Goal: Task Accomplishment & Management: Use online tool/utility

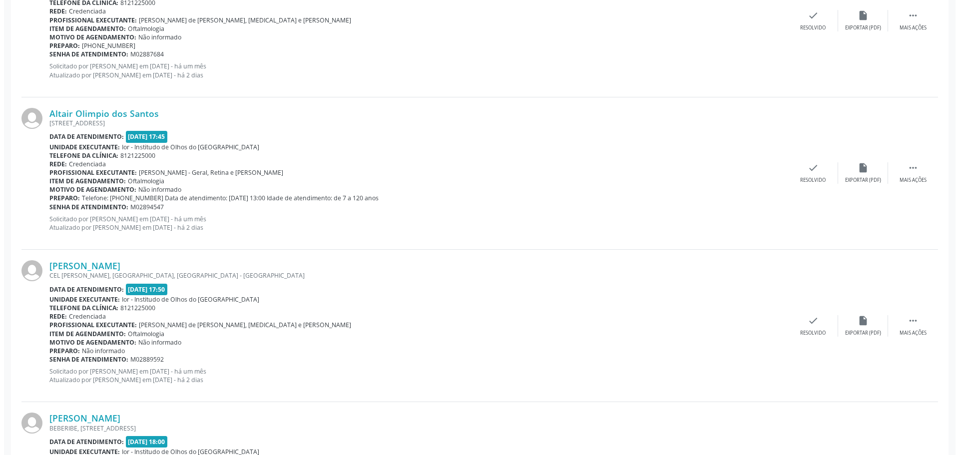
scroll to position [1548, 0]
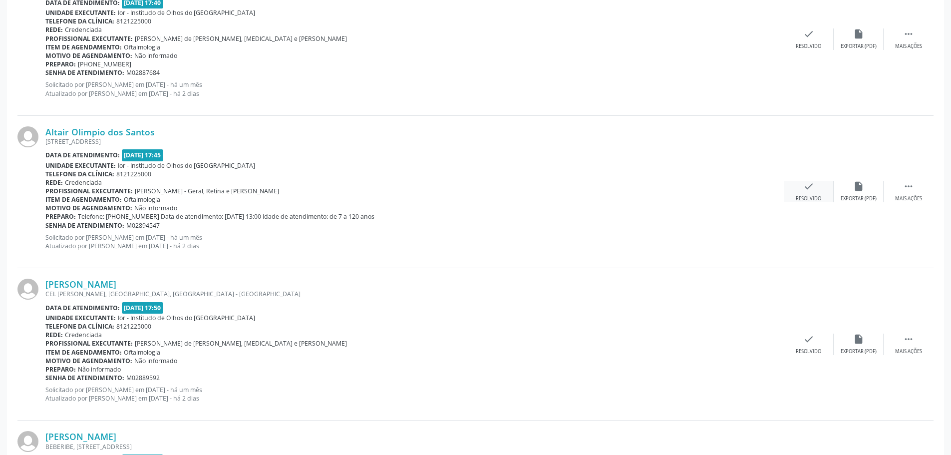
click at [799, 185] on div "check Resolvido" at bounding box center [809, 191] width 50 height 21
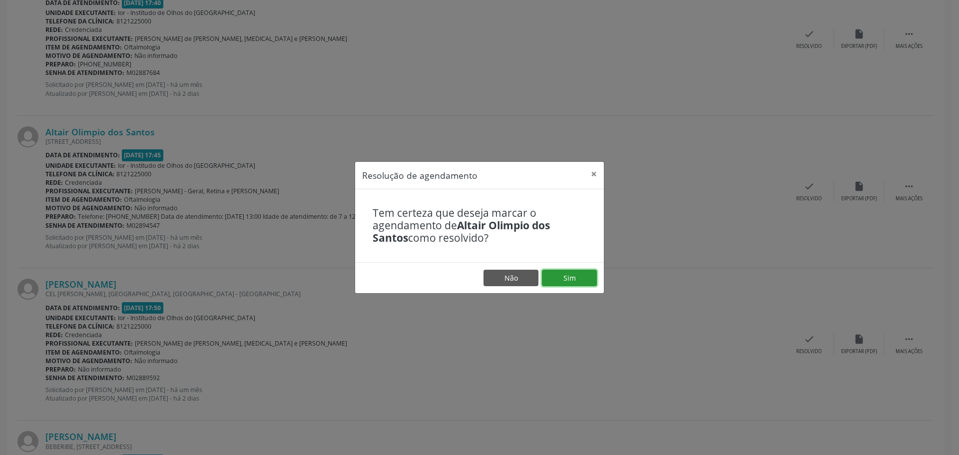
click at [566, 278] on button "Sim" at bounding box center [569, 278] width 55 height 17
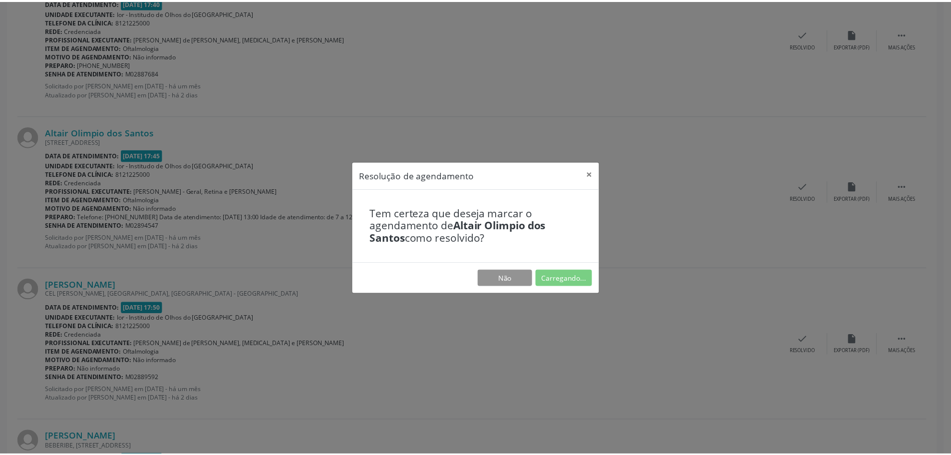
scroll to position [0, 0]
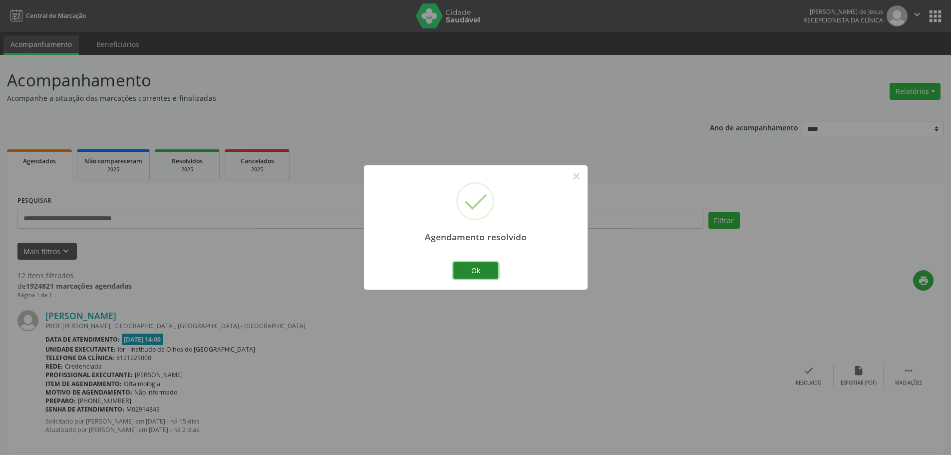
click at [475, 273] on button "Ok" at bounding box center [475, 270] width 45 height 17
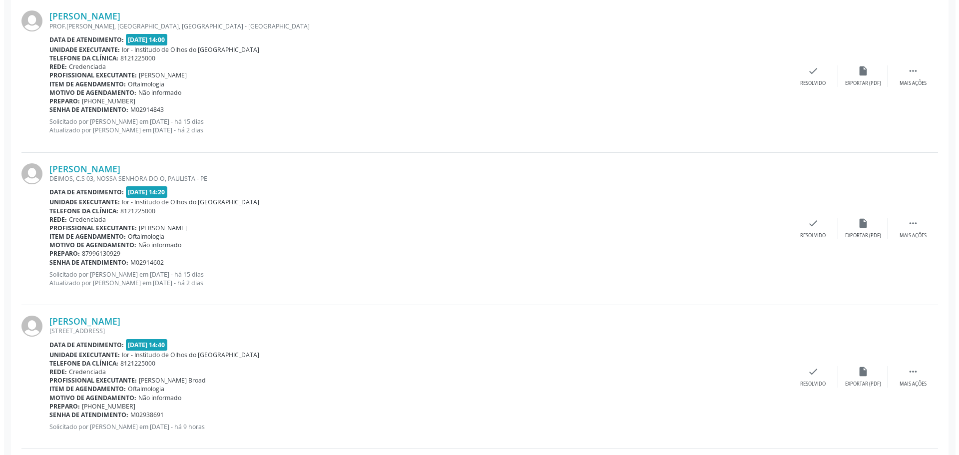
scroll to position [399, 0]
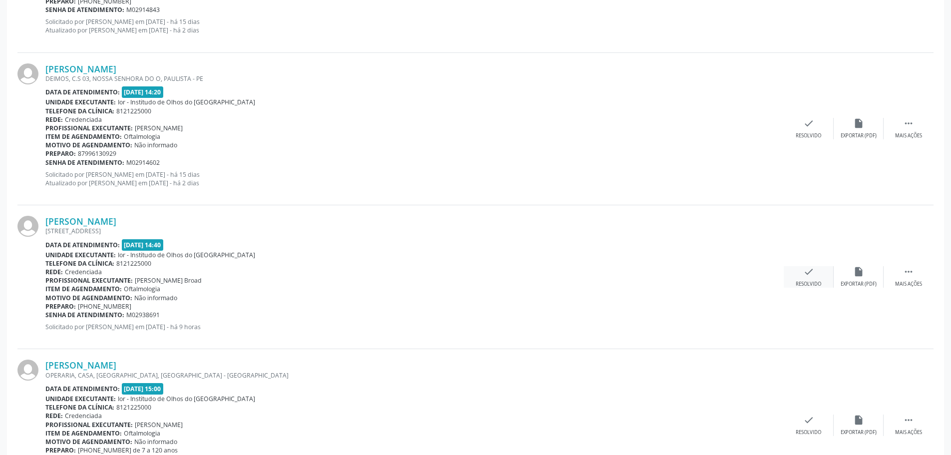
click at [809, 271] on icon "check" at bounding box center [808, 271] width 11 height 11
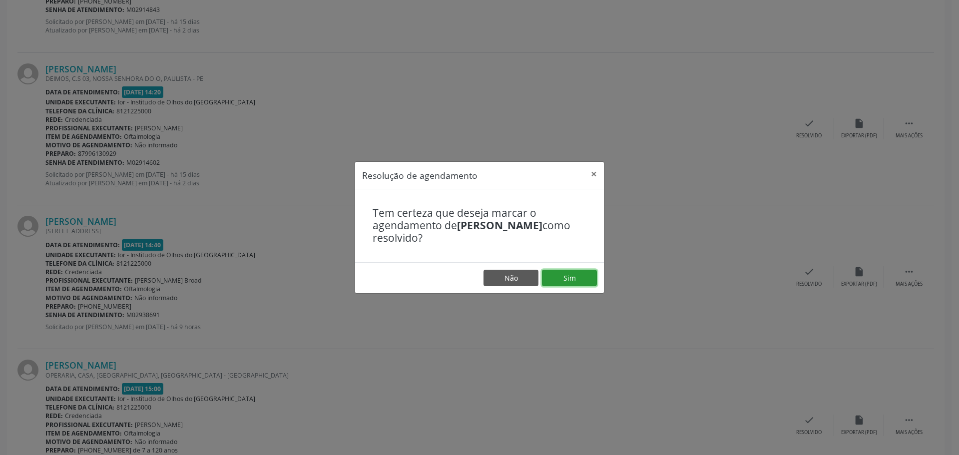
click at [582, 272] on button "Sim" at bounding box center [569, 278] width 55 height 17
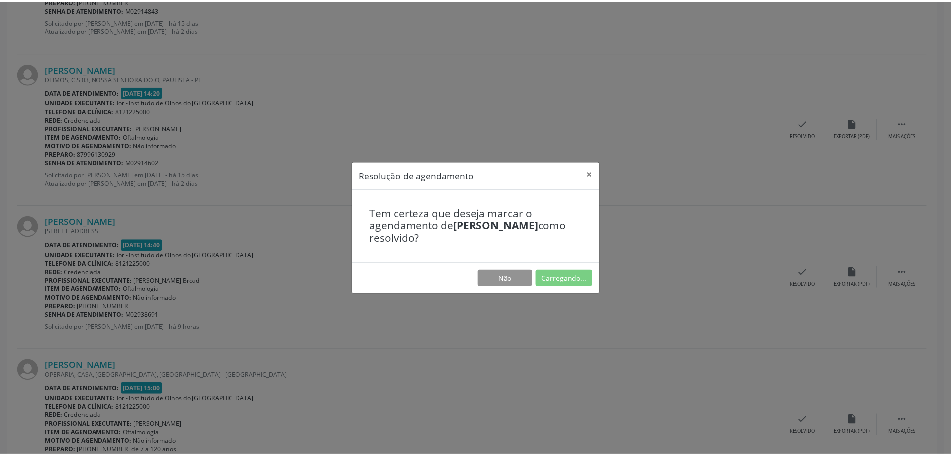
scroll to position [0, 0]
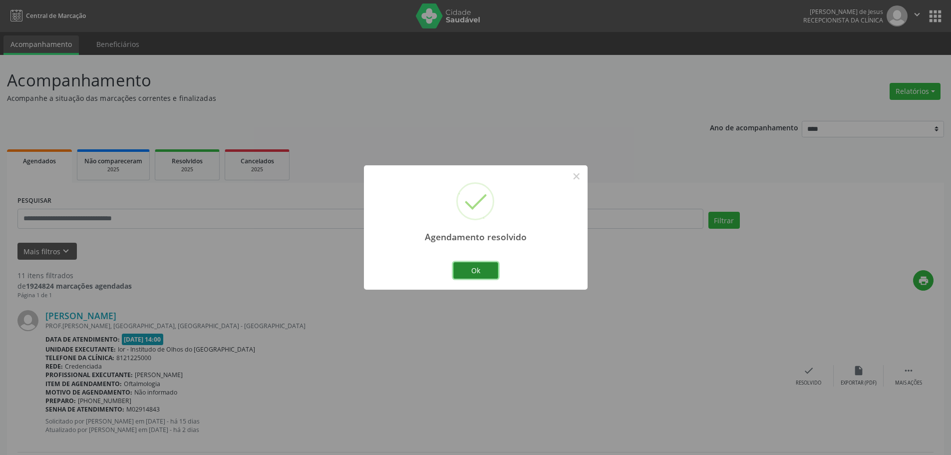
click at [490, 266] on button "Ok" at bounding box center [475, 270] width 45 height 17
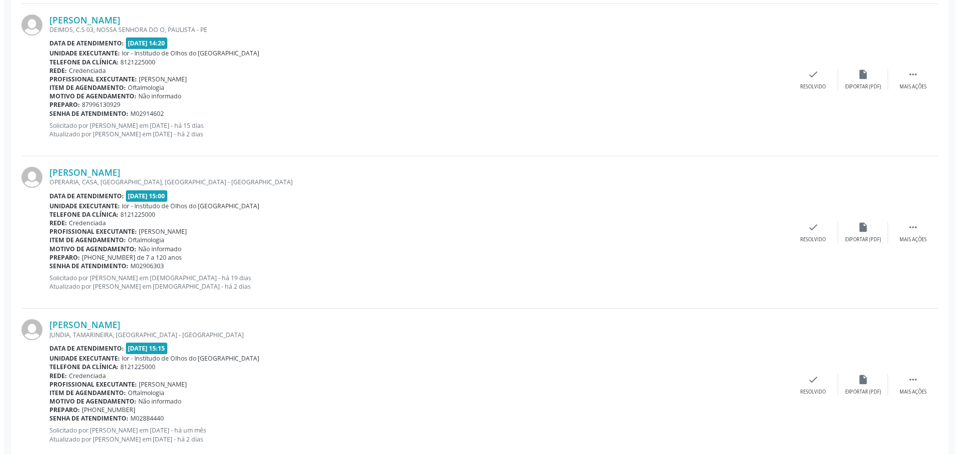
scroll to position [449, 0]
drag, startPoint x: 159, startPoint y: 172, endPoint x: 83, endPoint y: 141, distance: 81.8
click at [43, 171] on div "[PERSON_NAME] OPERARIA, CASA, [GEOGRAPHIC_DATA], [GEOGRAPHIC_DATA] - [GEOGRAPHI…" at bounding box center [475, 231] width 916 height 152
copy div "[PERSON_NAME]"
click at [811, 229] on icon "check" at bounding box center [808, 226] width 11 height 11
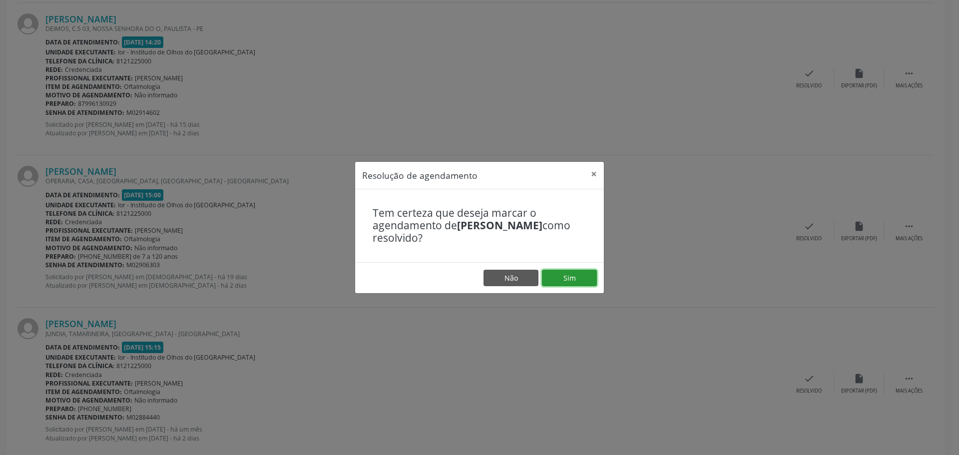
click at [573, 275] on button "Sim" at bounding box center [569, 278] width 55 height 17
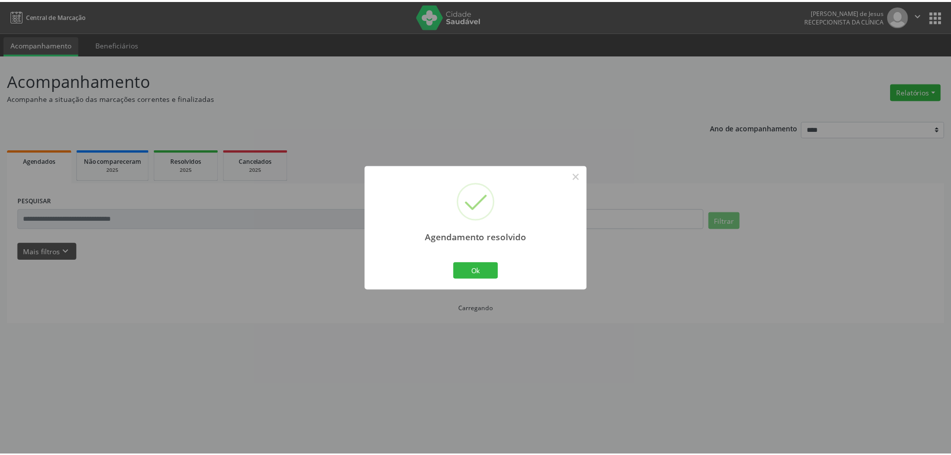
scroll to position [0, 0]
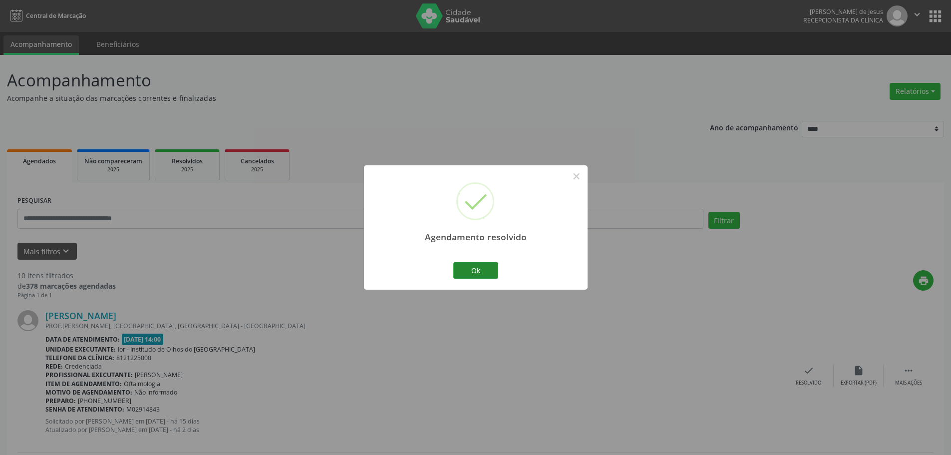
click at [467, 261] on div "Ok Cancel" at bounding box center [475, 270] width 49 height 21
click at [470, 269] on button "Ok" at bounding box center [475, 270] width 45 height 17
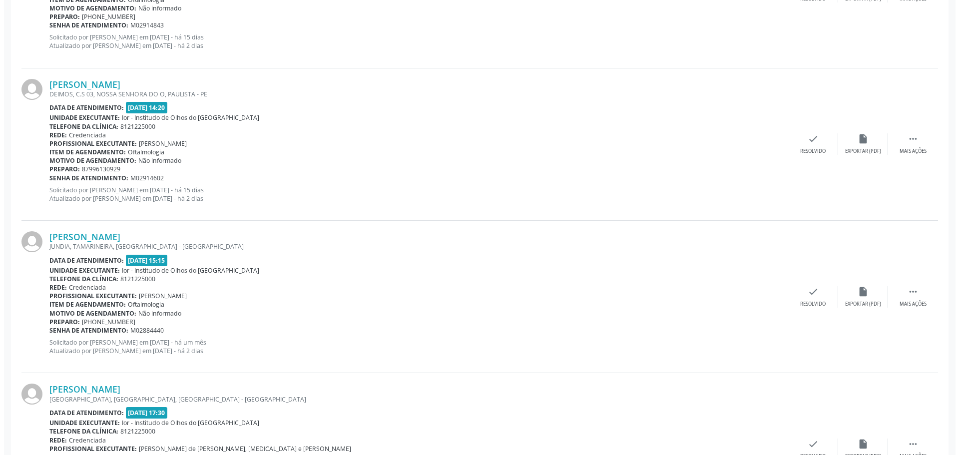
scroll to position [449, 0]
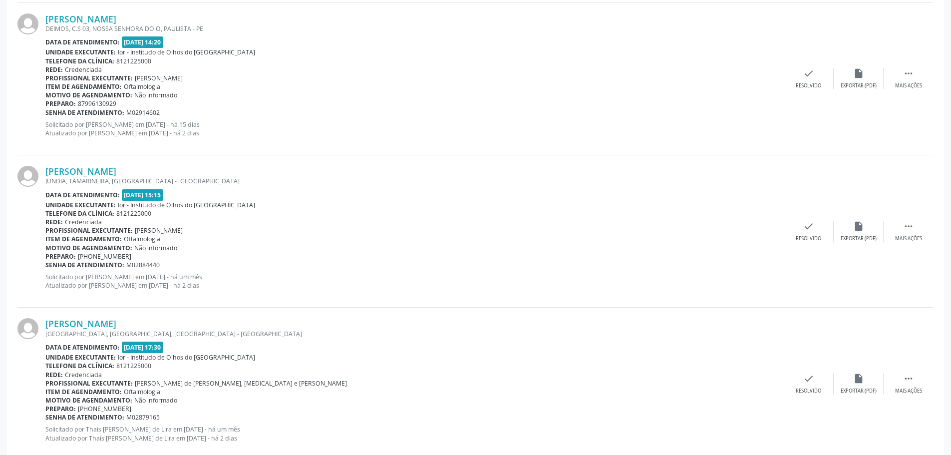
drag, startPoint x: 224, startPoint y: 171, endPoint x: 47, endPoint y: 163, distance: 177.4
click at [47, 163] on div "[PERSON_NAME] [GEOGRAPHIC_DATA][PERSON_NAME][GEOGRAPHIC_DATA], [GEOGRAPHIC_DATA…" at bounding box center [475, 231] width 916 height 152
copy link "[PERSON_NAME]"
click at [809, 232] on div "check Resolvido" at bounding box center [809, 231] width 50 height 21
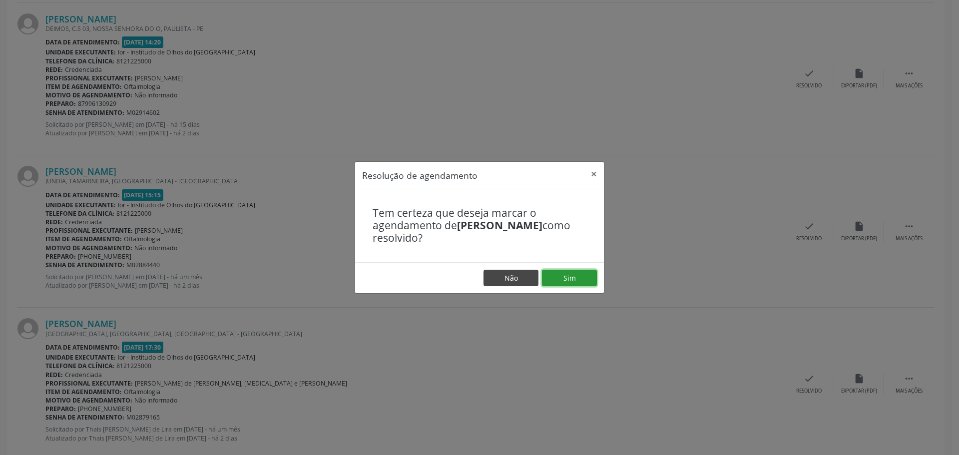
drag, startPoint x: 553, startPoint y: 278, endPoint x: 536, endPoint y: 278, distance: 17.0
click at [553, 278] on button "Sim" at bounding box center [569, 278] width 55 height 17
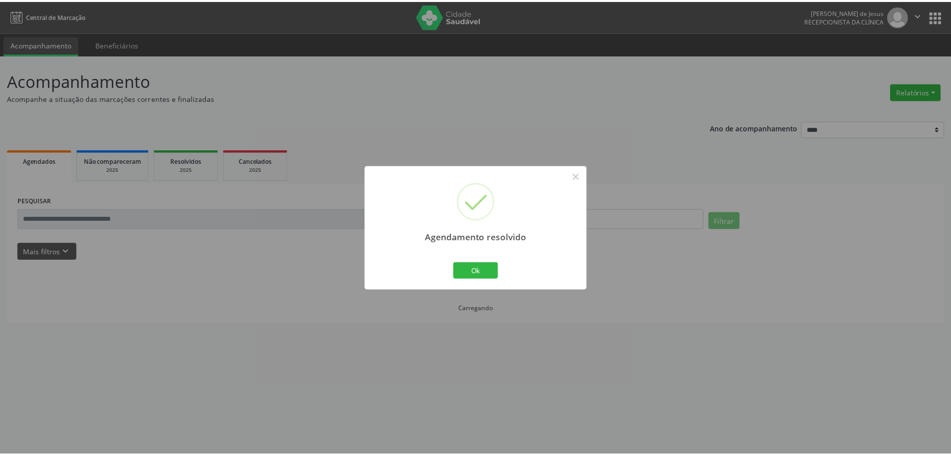
scroll to position [0, 0]
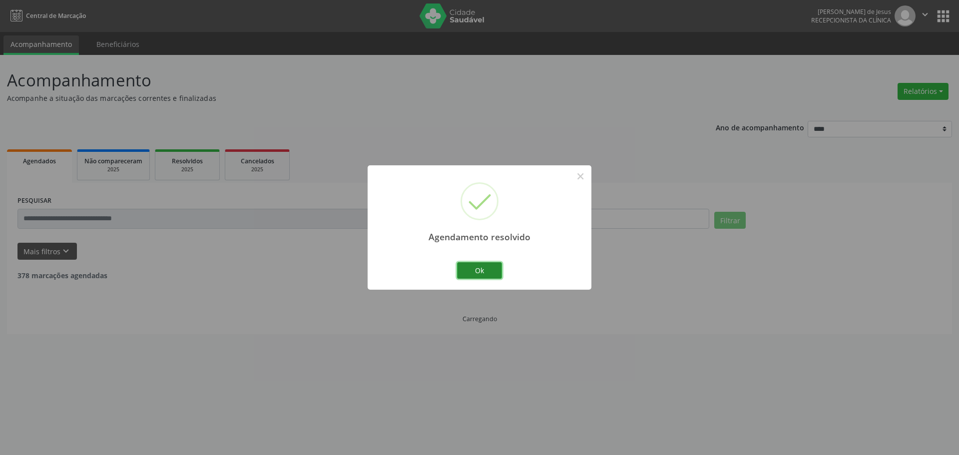
click at [478, 271] on button "Ok" at bounding box center [479, 270] width 45 height 17
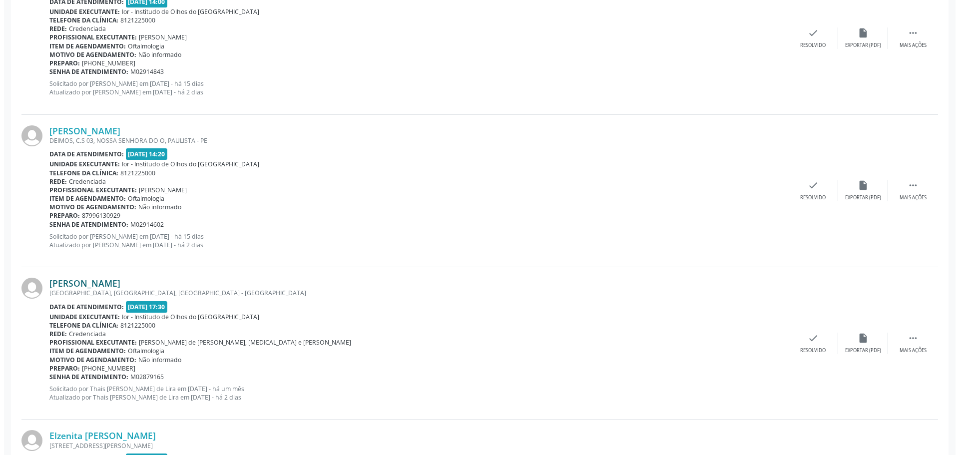
scroll to position [349, 0]
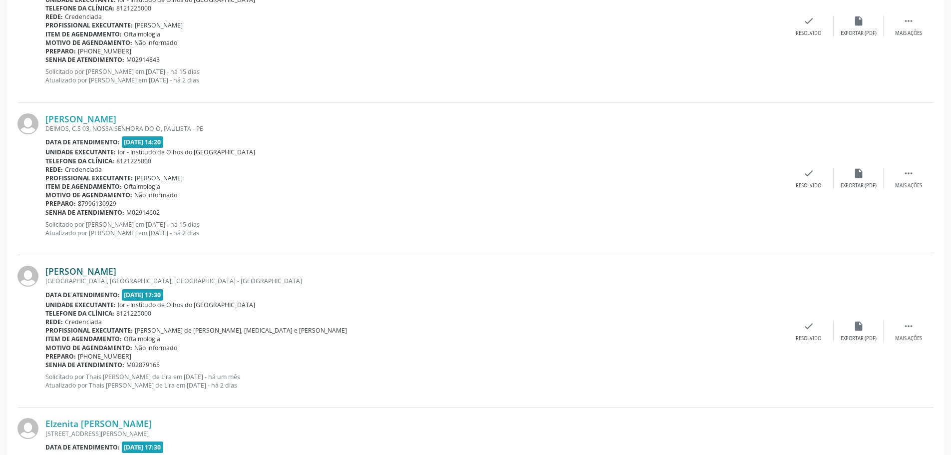
drag, startPoint x: 201, startPoint y: 273, endPoint x: 46, endPoint y: 276, distance: 154.8
click at [46, 276] on div "[PERSON_NAME]" at bounding box center [414, 271] width 738 height 11
copy link "[PERSON_NAME]"
click at [810, 321] on icon "check" at bounding box center [808, 326] width 11 height 11
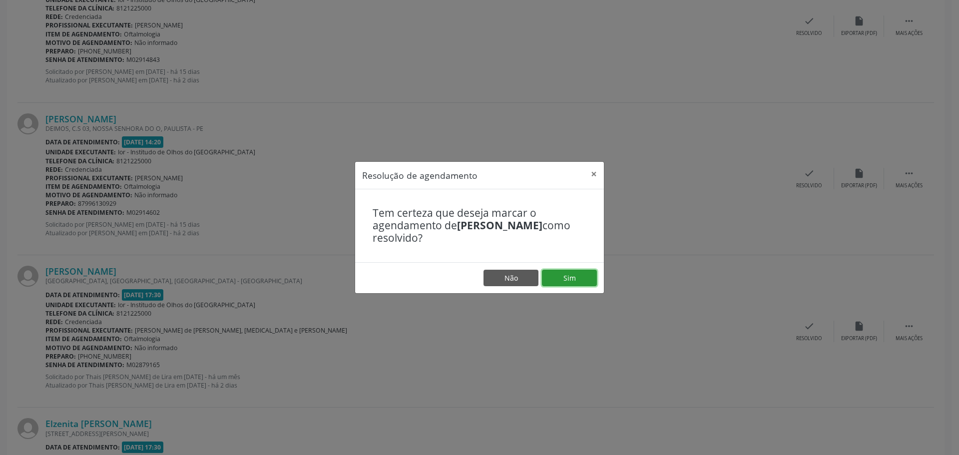
click at [564, 273] on button "Sim" at bounding box center [569, 278] width 55 height 17
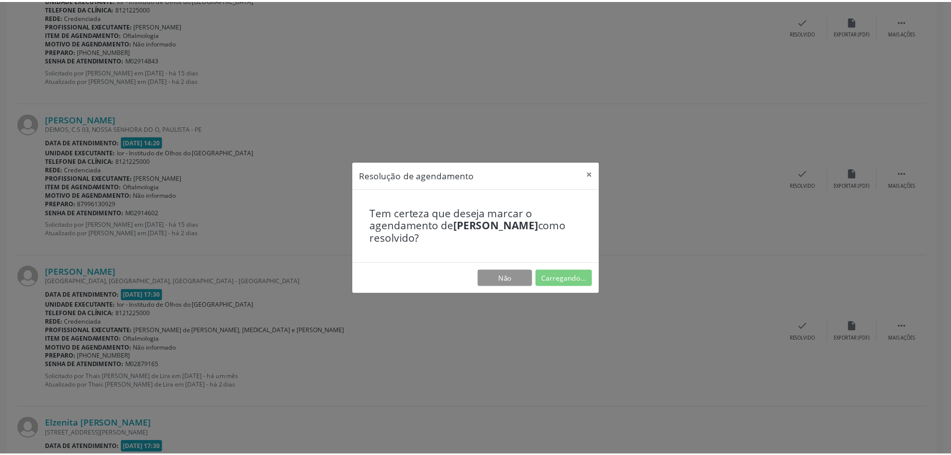
scroll to position [0, 0]
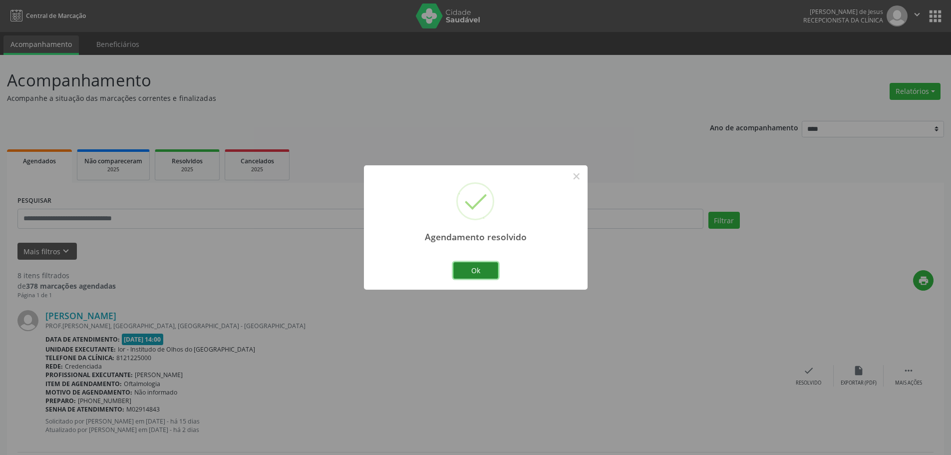
click at [468, 267] on button "Ok" at bounding box center [475, 270] width 45 height 17
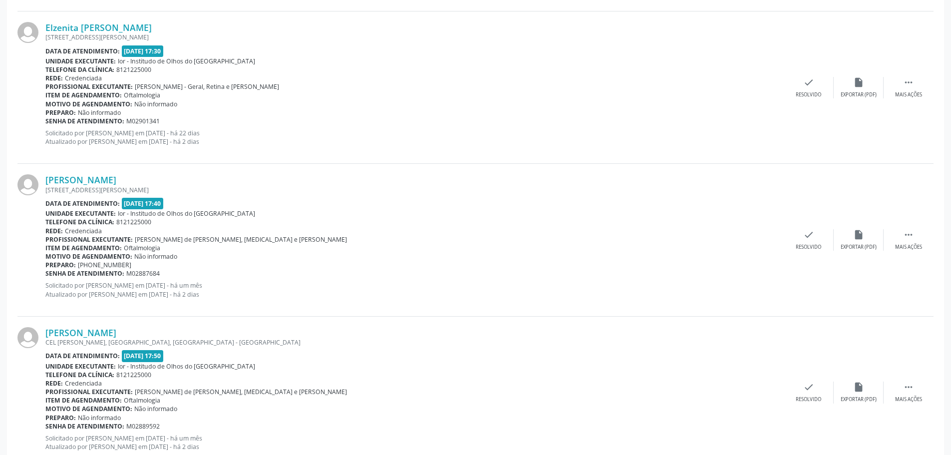
scroll to position [599, 0]
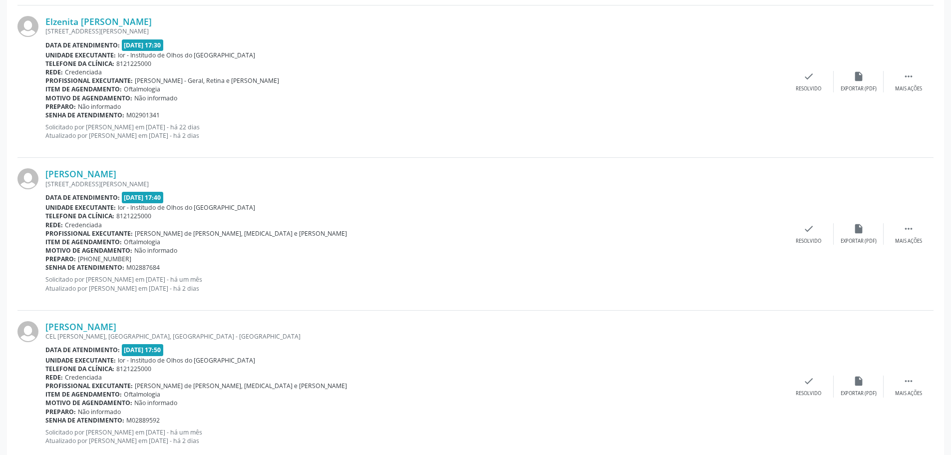
drag, startPoint x: 126, startPoint y: 172, endPoint x: 81, endPoint y: 129, distance: 62.9
click at [42, 172] on div "[PERSON_NAME] [STREET_ADDRESS][PERSON_NAME] Data de atendimento: [DATE] 17:40 U…" at bounding box center [475, 234] width 916 height 152
copy div "[PERSON_NAME]"
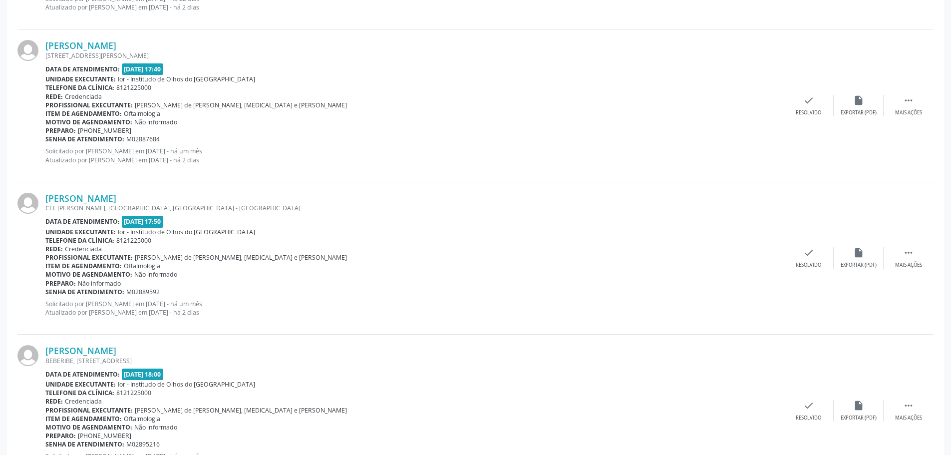
scroll to position [749, 0]
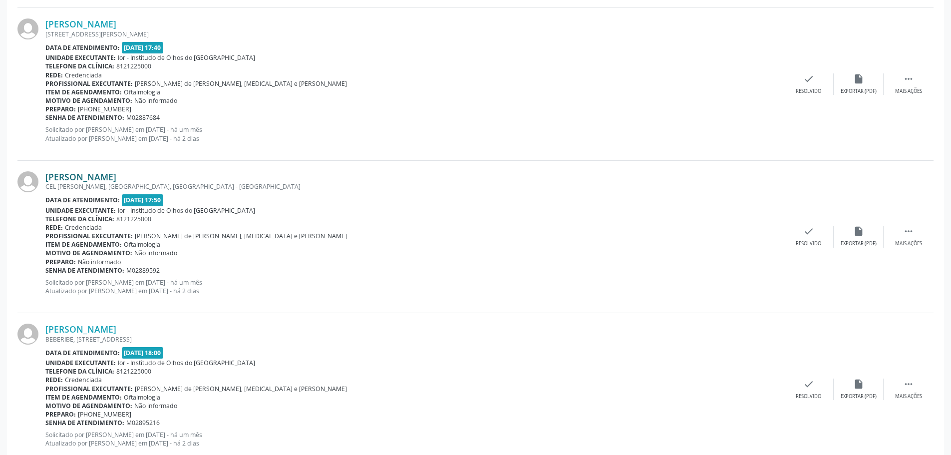
drag, startPoint x: 153, startPoint y: 173, endPoint x: 45, endPoint y: 176, distance: 107.4
click at [45, 176] on div "[PERSON_NAME]" at bounding box center [414, 176] width 738 height 11
copy link "[PERSON_NAME]"
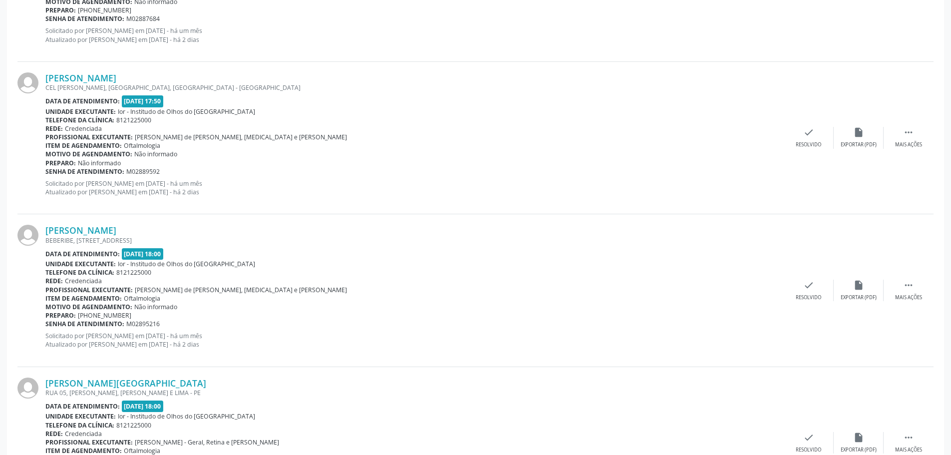
scroll to position [849, 0]
drag, startPoint x: 49, startPoint y: 220, endPoint x: 156, endPoint y: 224, distance: 106.9
click at [156, 224] on div "[PERSON_NAME] [STREET_ADDRESS] Data de atendimento: [DATE] 18:00 Unidade execut…" at bounding box center [475, 289] width 916 height 152
drag, startPoint x: 172, startPoint y: 230, endPoint x: 47, endPoint y: 227, distance: 124.9
click at [47, 227] on div "[PERSON_NAME]" at bounding box center [414, 229] width 738 height 11
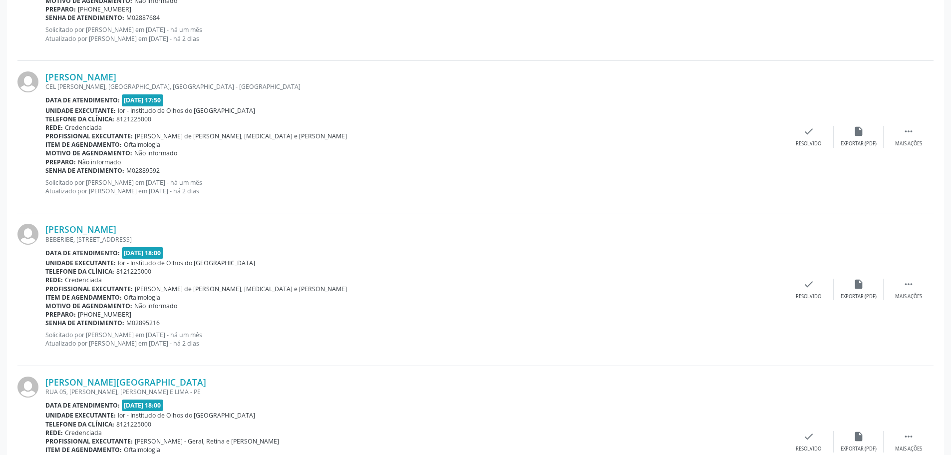
copy link "[PERSON_NAME]"
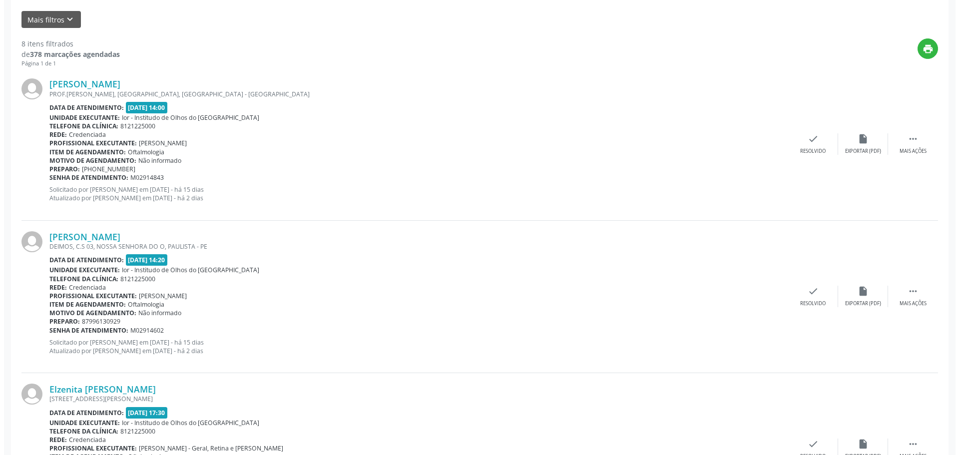
scroll to position [332, 0]
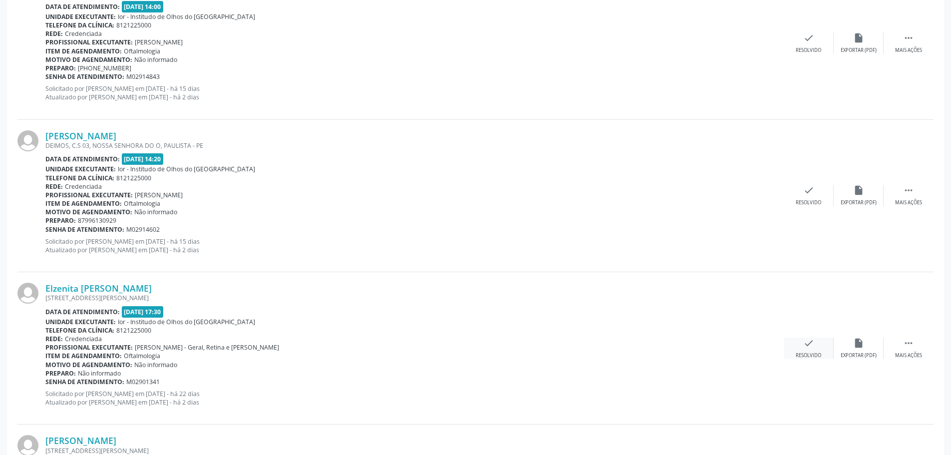
click at [807, 349] on div "check Resolvido" at bounding box center [809, 347] width 50 height 21
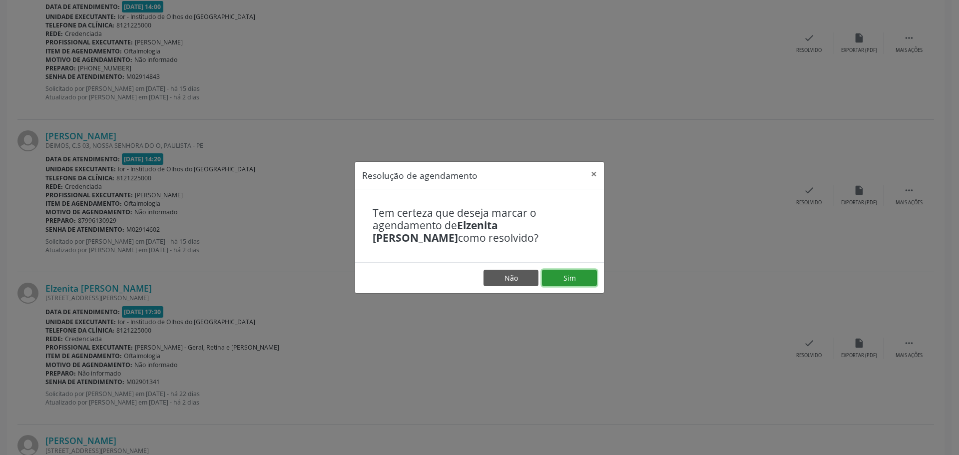
click at [579, 276] on button "Sim" at bounding box center [569, 278] width 55 height 17
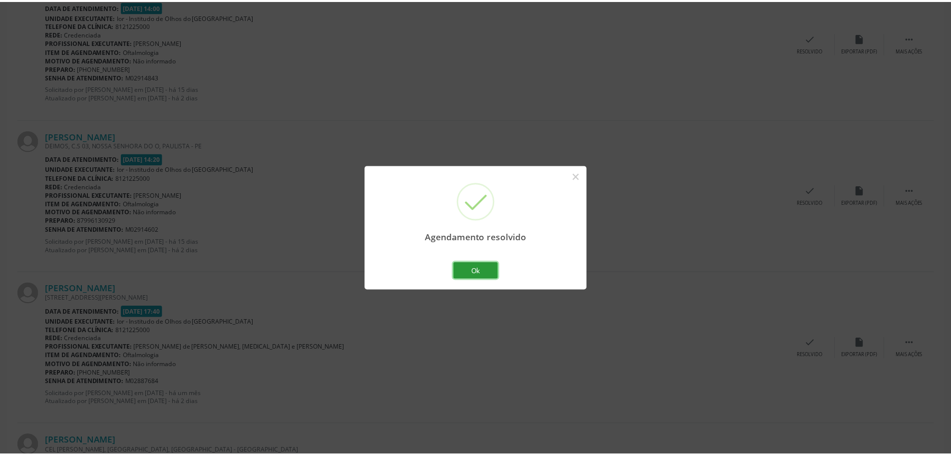
scroll to position [0, 0]
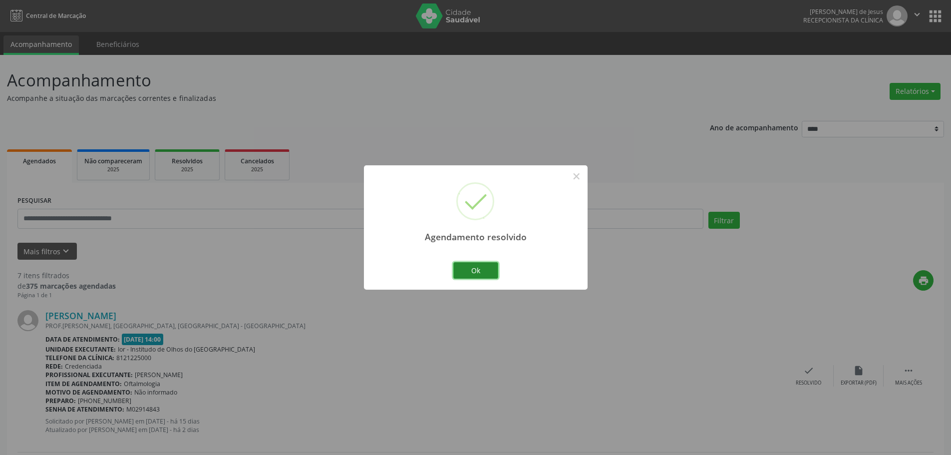
click at [474, 274] on button "Ok" at bounding box center [475, 270] width 45 height 17
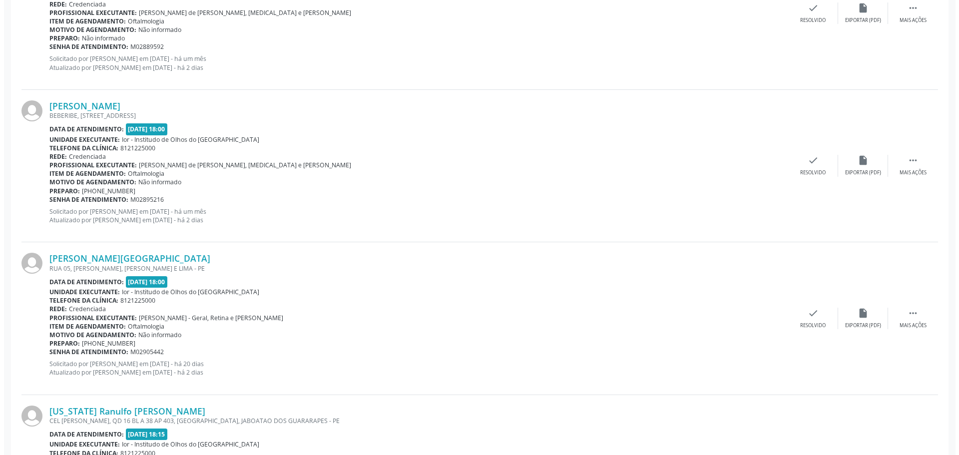
scroll to position [929, 0]
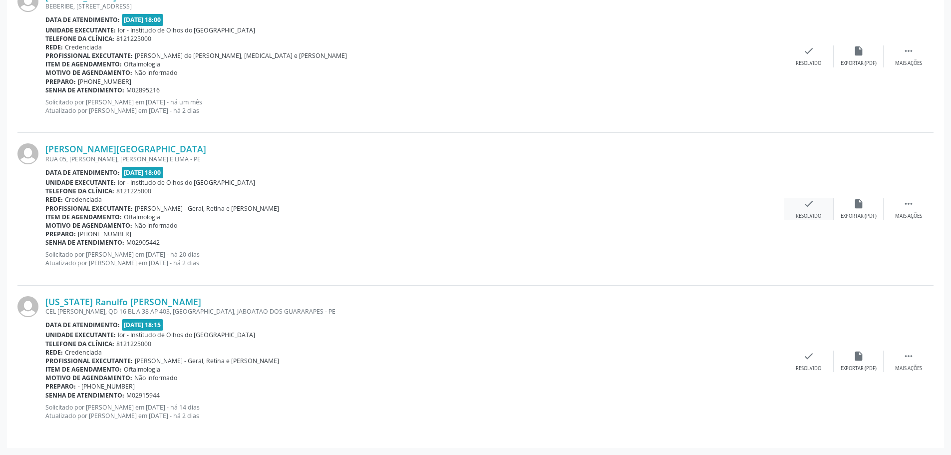
click at [803, 204] on icon "check" at bounding box center [808, 203] width 11 height 11
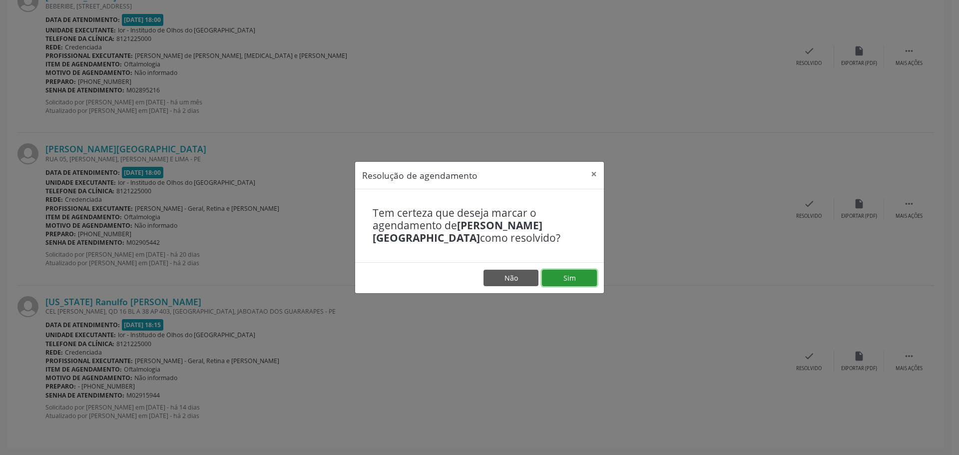
click at [555, 279] on button "Sim" at bounding box center [569, 278] width 55 height 17
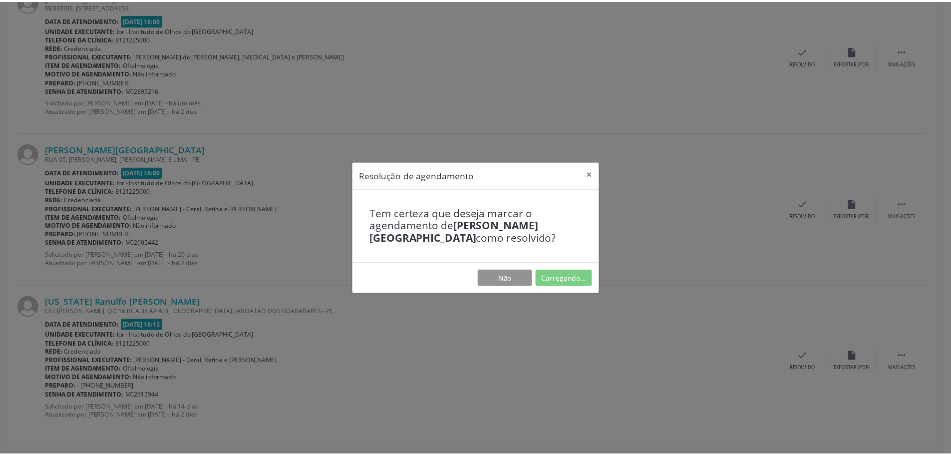
scroll to position [0, 0]
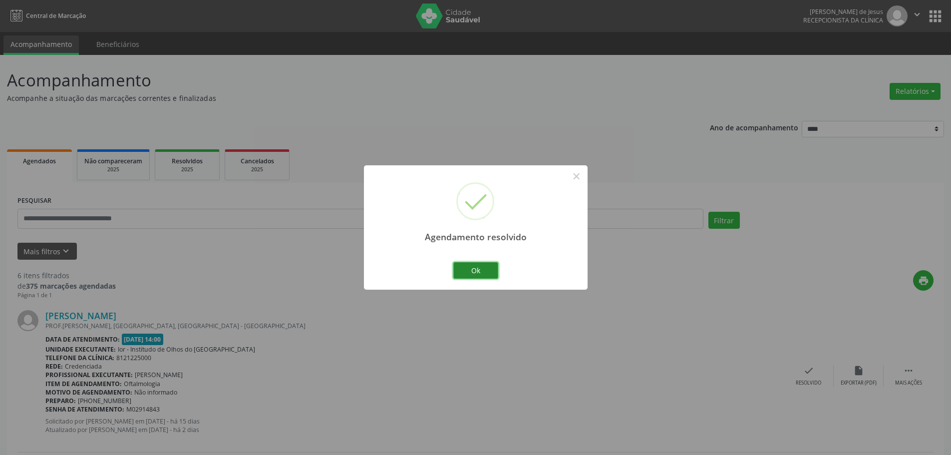
click at [456, 270] on button "Ok" at bounding box center [475, 270] width 45 height 17
